Goal: Transaction & Acquisition: Download file/media

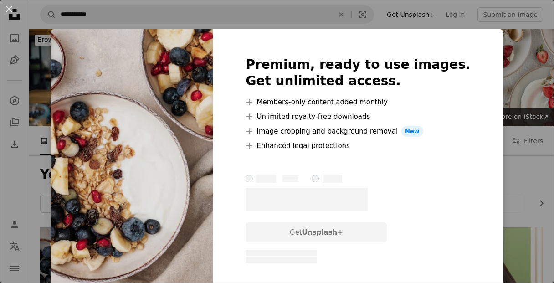
scroll to position [445, 0]
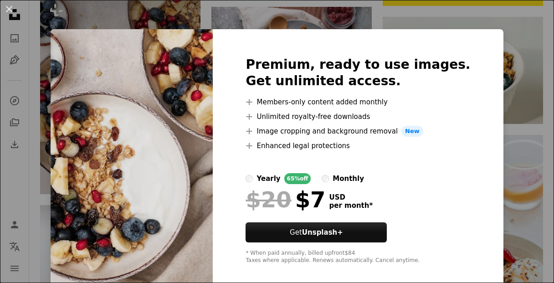
click at [479, 31] on div "Premium, ready to use images. Get unlimited access. A plus sign Members-only co…" at bounding box center [358, 160] width 290 height 262
click at [385, 3] on div "An X shape Premium, ready to use images. Get unlimited access. A plus sign Memb…" at bounding box center [277, 141] width 554 height 283
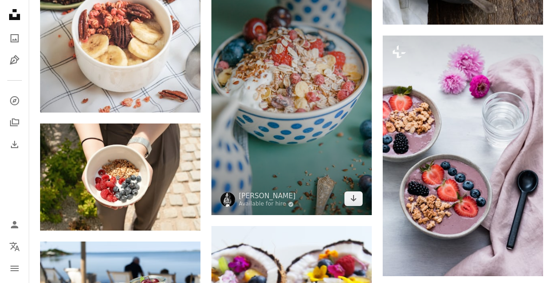
scroll to position [1110, 0]
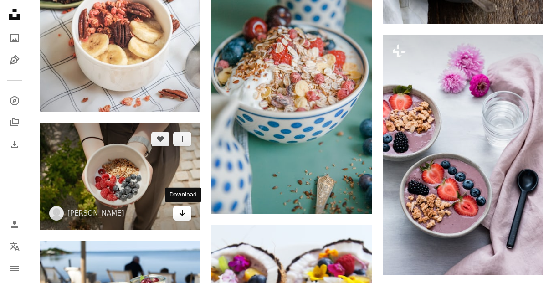
click at [184, 213] on icon "Arrow pointing down" at bounding box center [181, 212] width 7 height 11
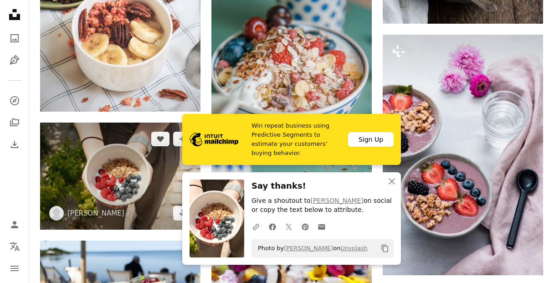
scroll to position [1197, 0]
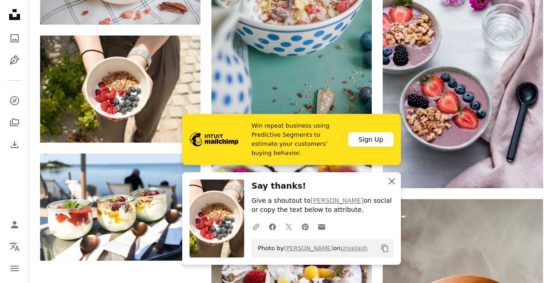
click at [390, 183] on icon "button" at bounding box center [391, 181] width 6 height 6
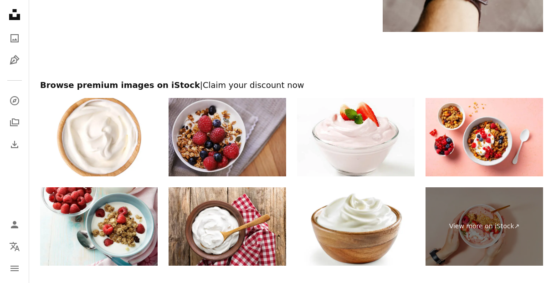
scroll to position [1603, 0]
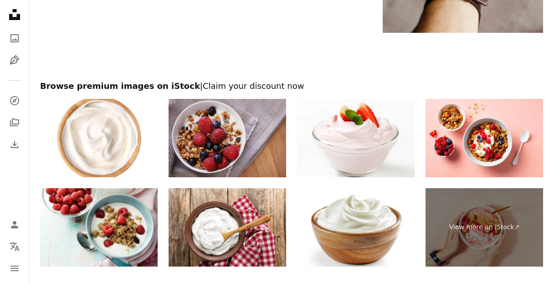
click at [245, 123] on img at bounding box center [226, 138] width 117 height 78
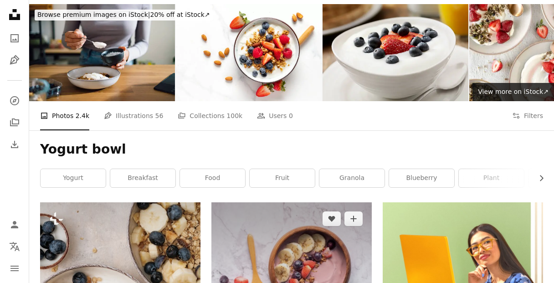
scroll to position [0, 0]
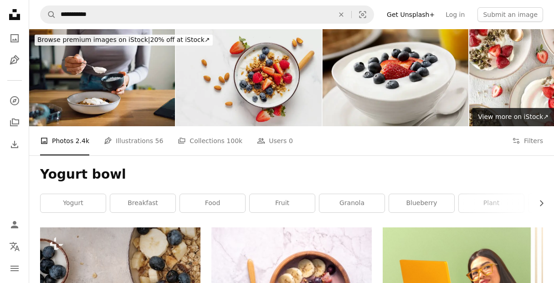
click at [293, 110] on img at bounding box center [249, 77] width 146 height 97
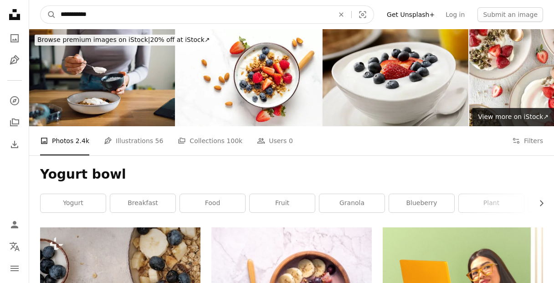
click at [228, 17] on input "**********" at bounding box center [193, 14] width 275 height 17
type input "******"
click button "A magnifying glass" at bounding box center [48, 14] width 15 height 17
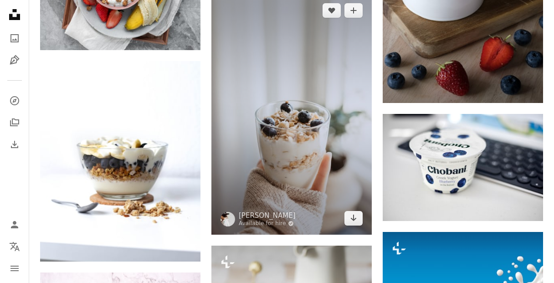
scroll to position [711, 0]
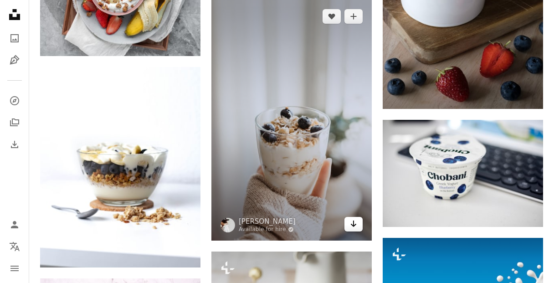
click at [356, 227] on icon "Arrow pointing down" at bounding box center [353, 223] width 7 height 11
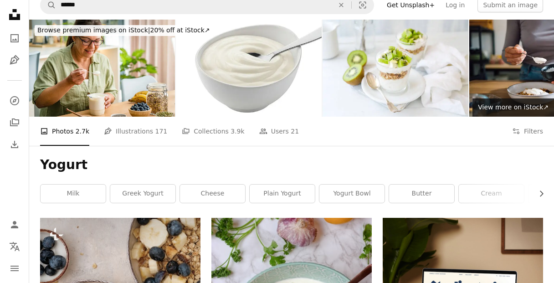
scroll to position [0, 0]
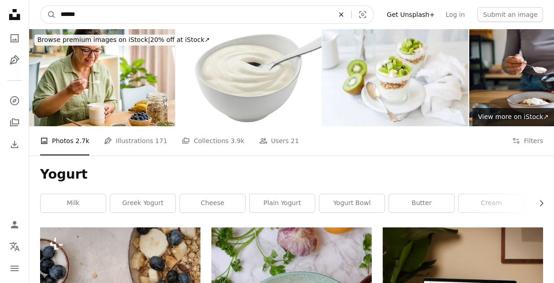
click at [350, 18] on button "An X shape" at bounding box center [341, 14] width 20 height 17
type input "**********"
click button "A magnifying glass" at bounding box center [48, 14] width 15 height 17
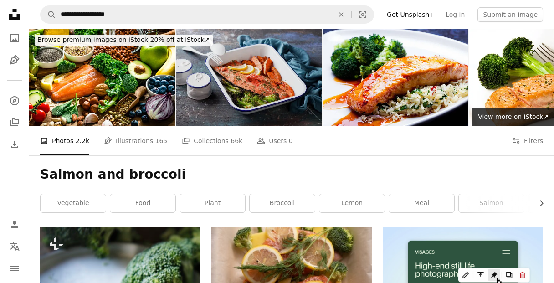
click at [267, 101] on img at bounding box center [249, 77] width 146 height 97
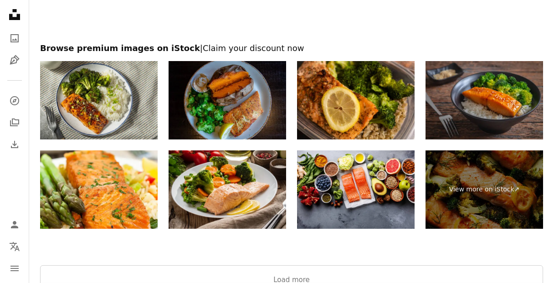
scroll to position [1509, 0]
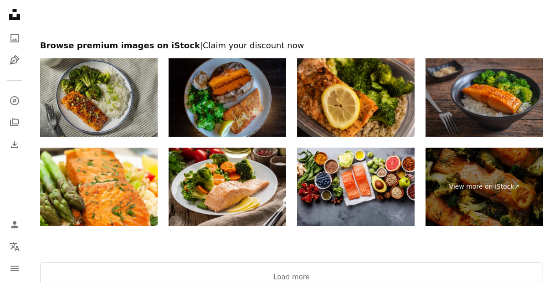
click at [115, 99] on img at bounding box center [98, 97] width 117 height 78
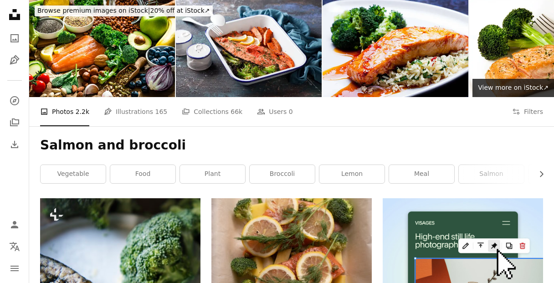
scroll to position [0, 0]
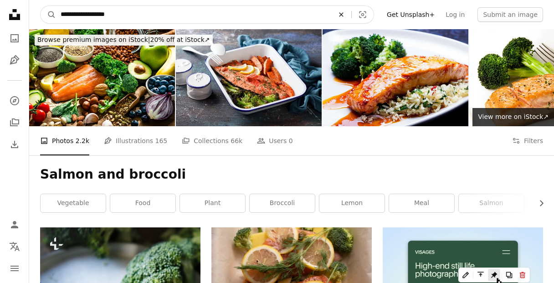
click at [343, 14] on icon "Find visuals sitewide" at bounding box center [341, 14] width 4 height 4
type input "*********"
click button "A magnifying glass" at bounding box center [48, 14] width 15 height 17
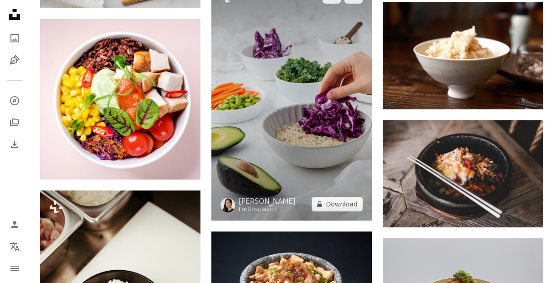
scroll to position [919, 0]
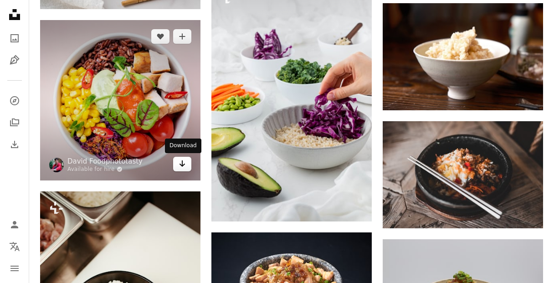
click at [182, 166] on icon "Download" at bounding box center [182, 163] width 6 height 6
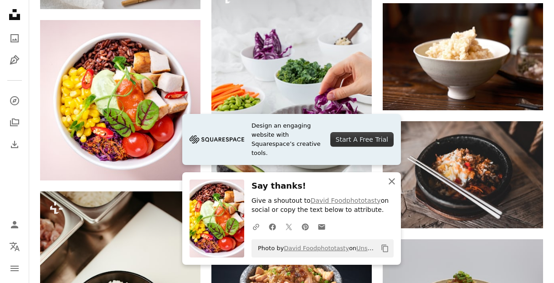
click at [386, 183] on icon "An X shape" at bounding box center [391, 181] width 11 height 11
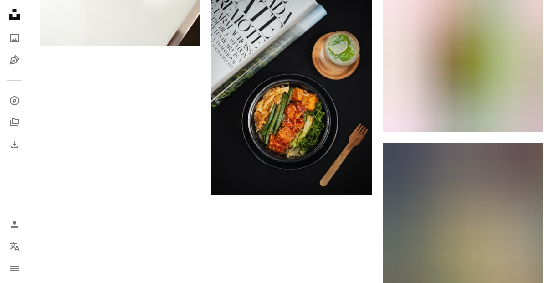
scroll to position [1306, 0]
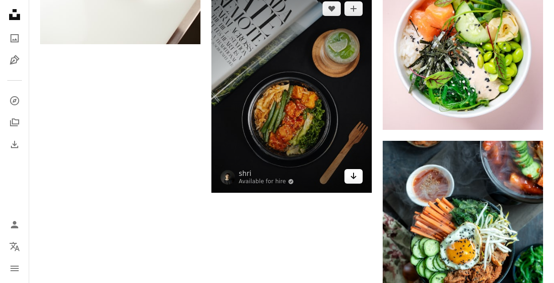
click at [351, 181] on link "Arrow pointing down" at bounding box center [353, 176] width 18 height 15
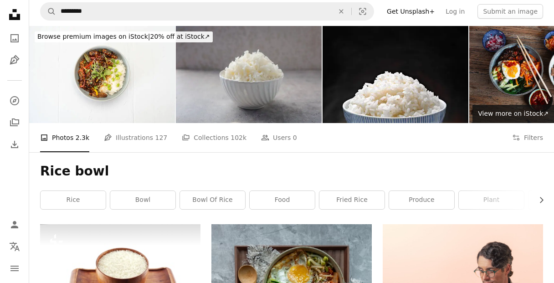
scroll to position [0, 0]
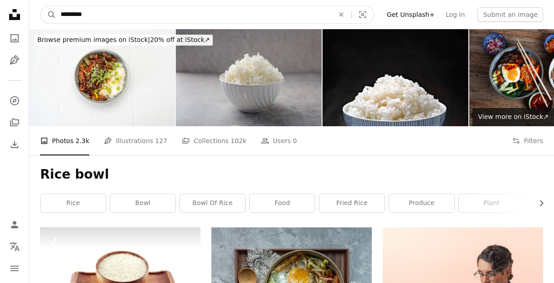
click at [244, 11] on input "*********" at bounding box center [193, 14] width 275 height 17
type input "*"
type input "*****"
click button "A magnifying glass" at bounding box center [48, 14] width 15 height 17
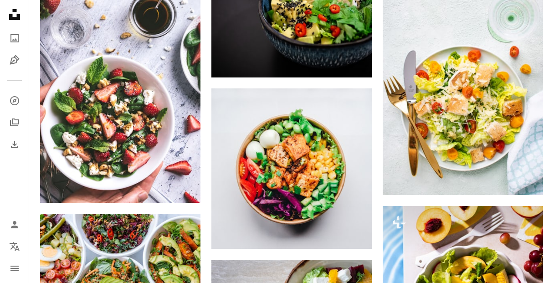
scroll to position [760, 0]
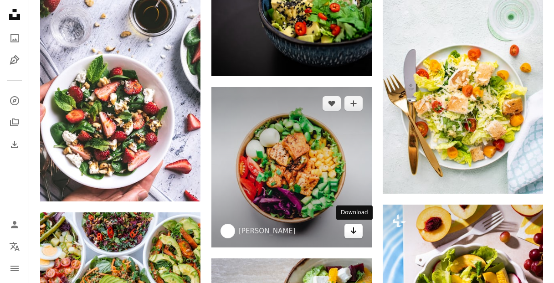
click at [350, 232] on icon "Arrow pointing down" at bounding box center [353, 230] width 7 height 11
